Goal: Find specific page/section: Find specific page/section

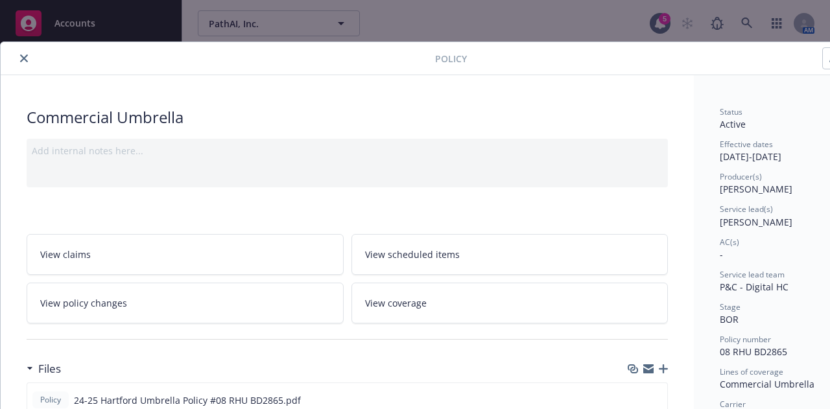
click at [24, 56] on icon "close" at bounding box center [24, 58] width 8 height 8
